Goal: Information Seeking & Learning: Find specific fact

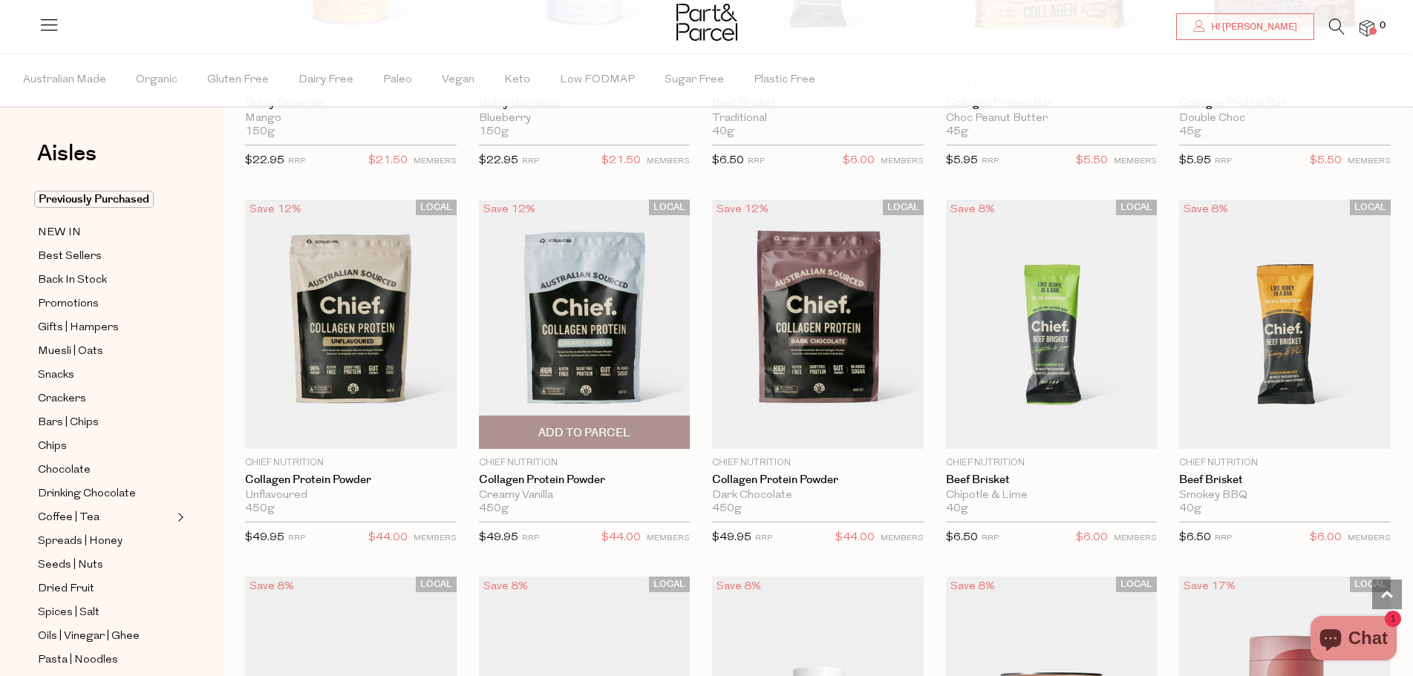
scroll to position [1113, 0]
